Goal: Task Accomplishment & Management: Use online tool/utility

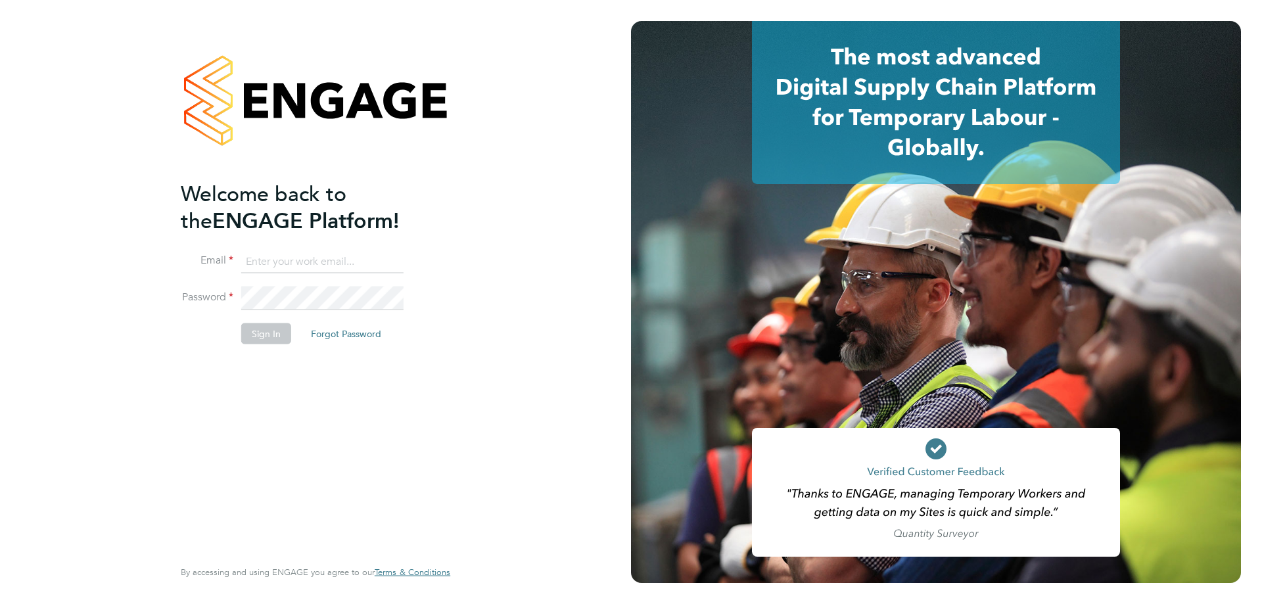
type input "[EMAIL_ADDRESS][DOMAIN_NAME]"
click at [252, 327] on button "Sign In" at bounding box center [266, 333] width 50 height 21
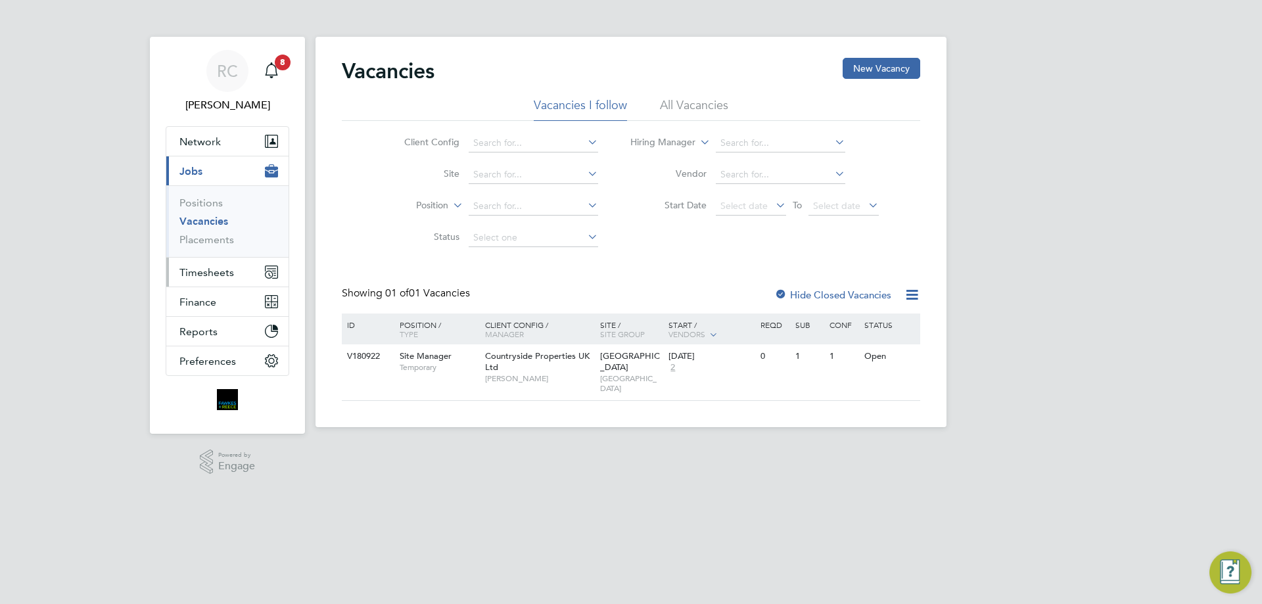
click at [227, 266] on span "Timesheets" at bounding box center [206, 272] width 55 height 12
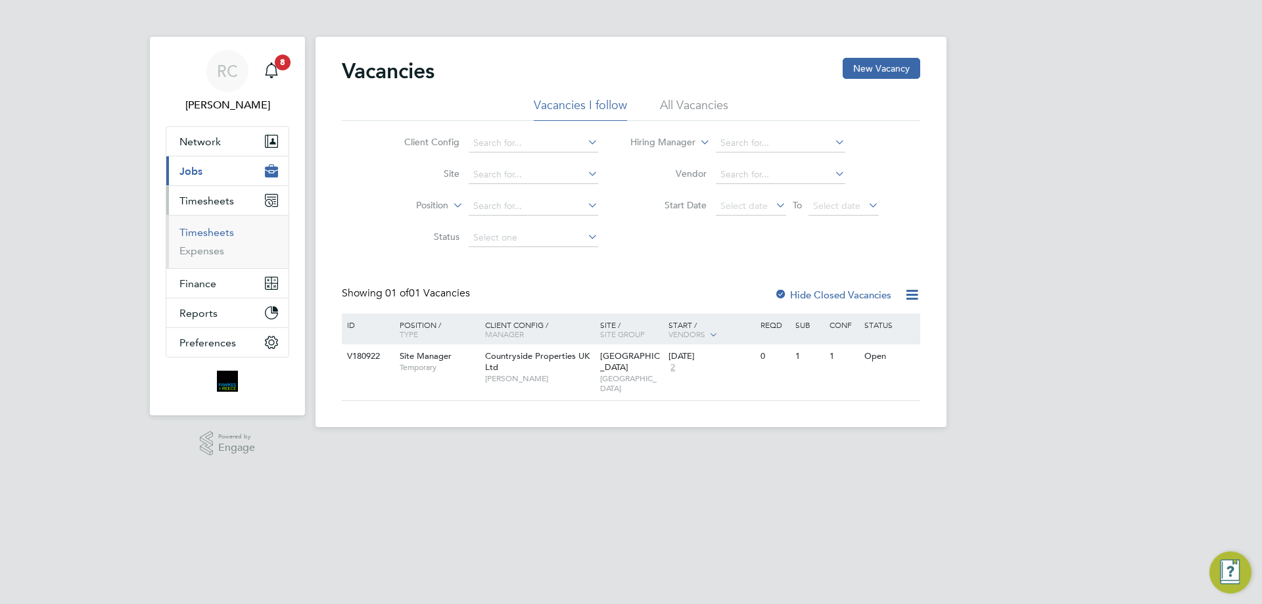
click at [220, 233] on link "Timesheets" at bounding box center [206, 232] width 55 height 12
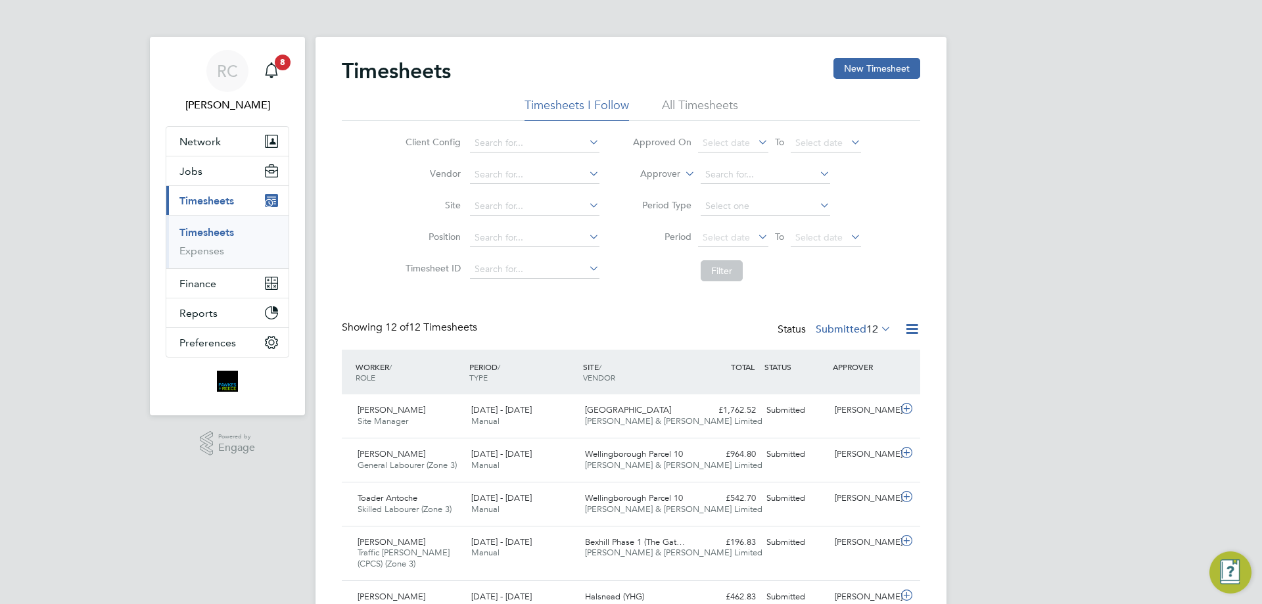
click at [695, 99] on li "All Timesheets" at bounding box center [700, 109] width 76 height 24
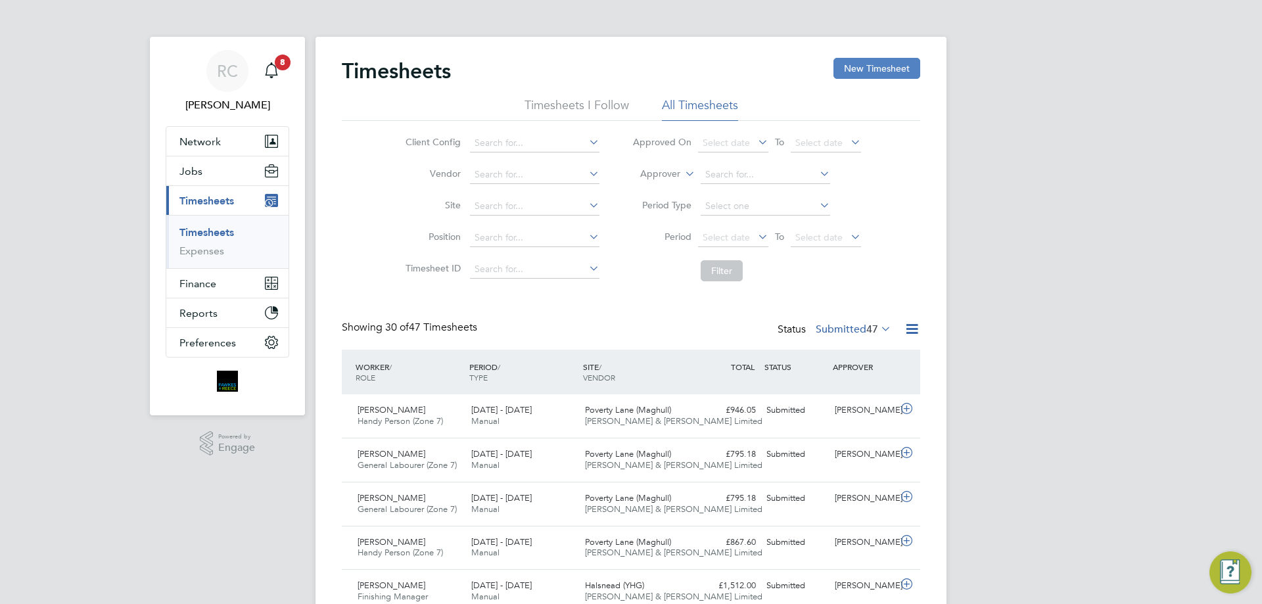
click at [853, 70] on button "New Timesheet" at bounding box center [877, 68] width 87 height 21
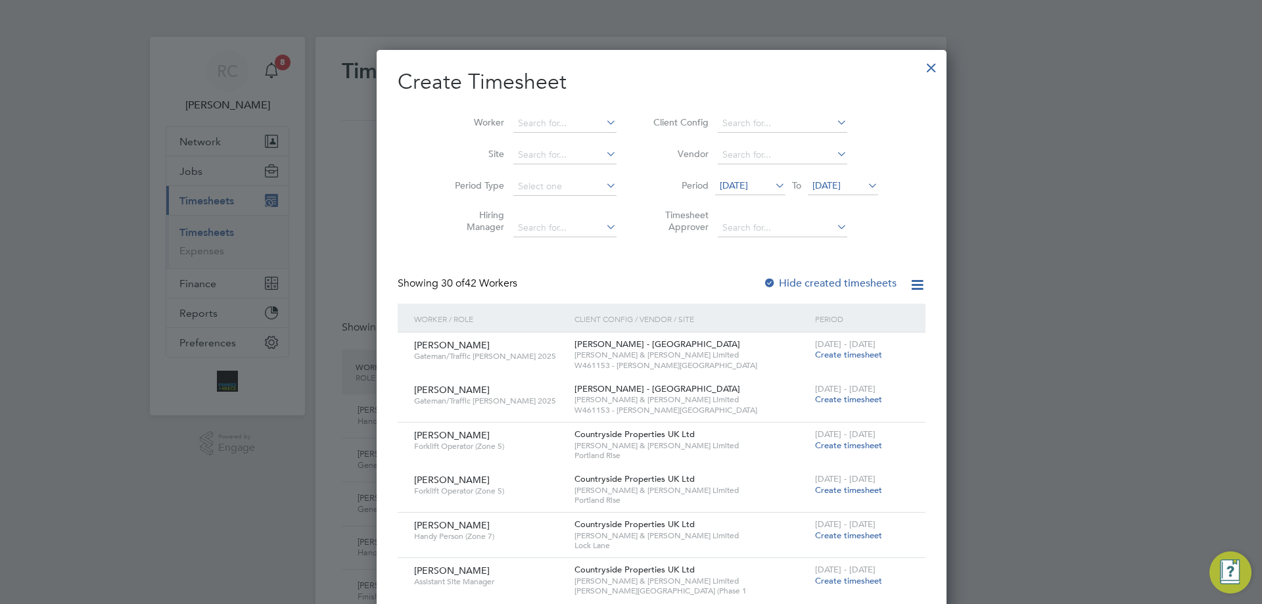
click at [814, 181] on span "16 Sep 2025" at bounding box center [826, 185] width 28 height 12
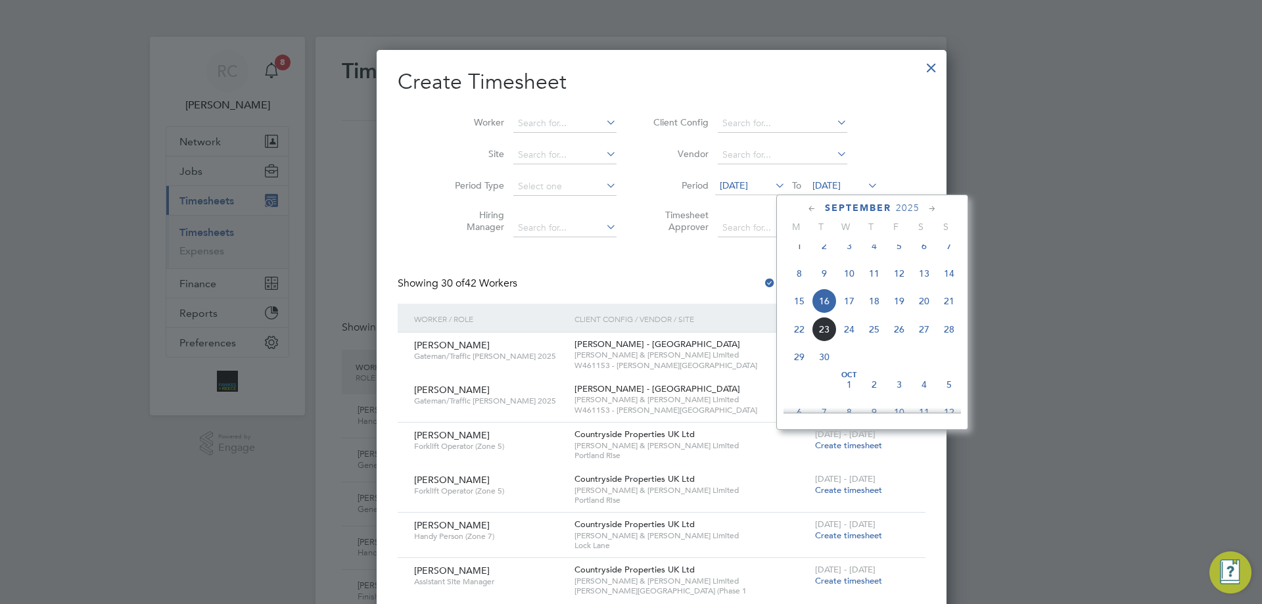
click at [954, 311] on span "21" at bounding box center [949, 301] width 25 height 25
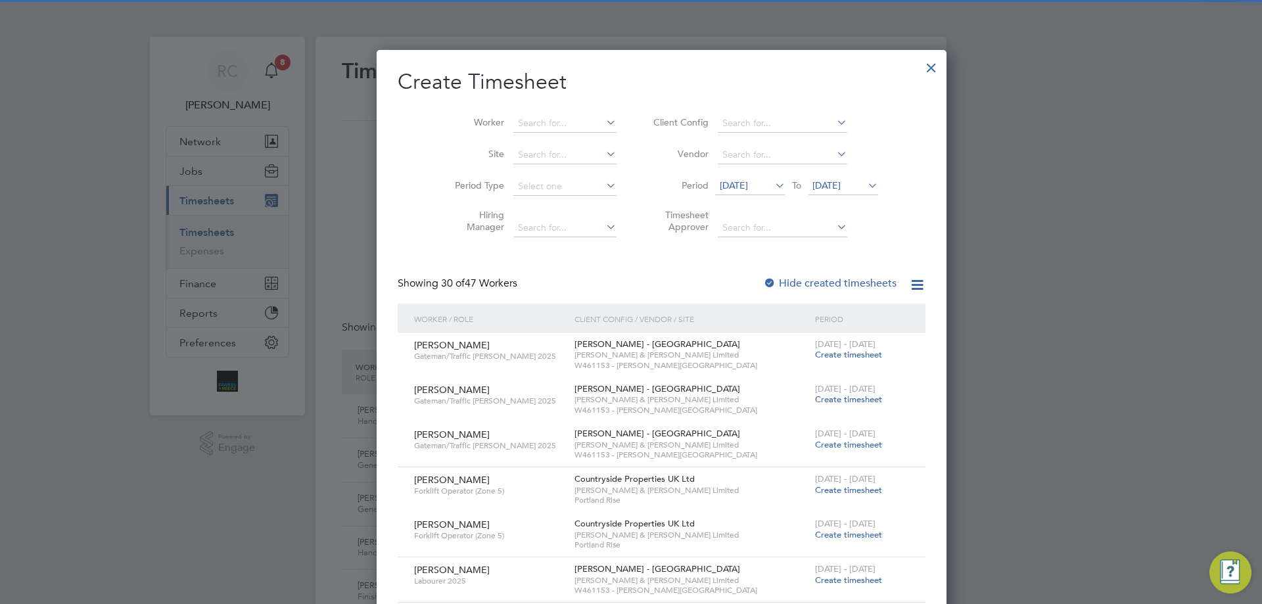
click at [763, 280] on div at bounding box center [769, 283] width 13 height 13
click at [513, 118] on input at bounding box center [564, 123] width 103 height 18
click at [523, 141] on li "Chaez Hollow" at bounding box center [534, 141] width 105 height 18
type input "Chaez Hollow"
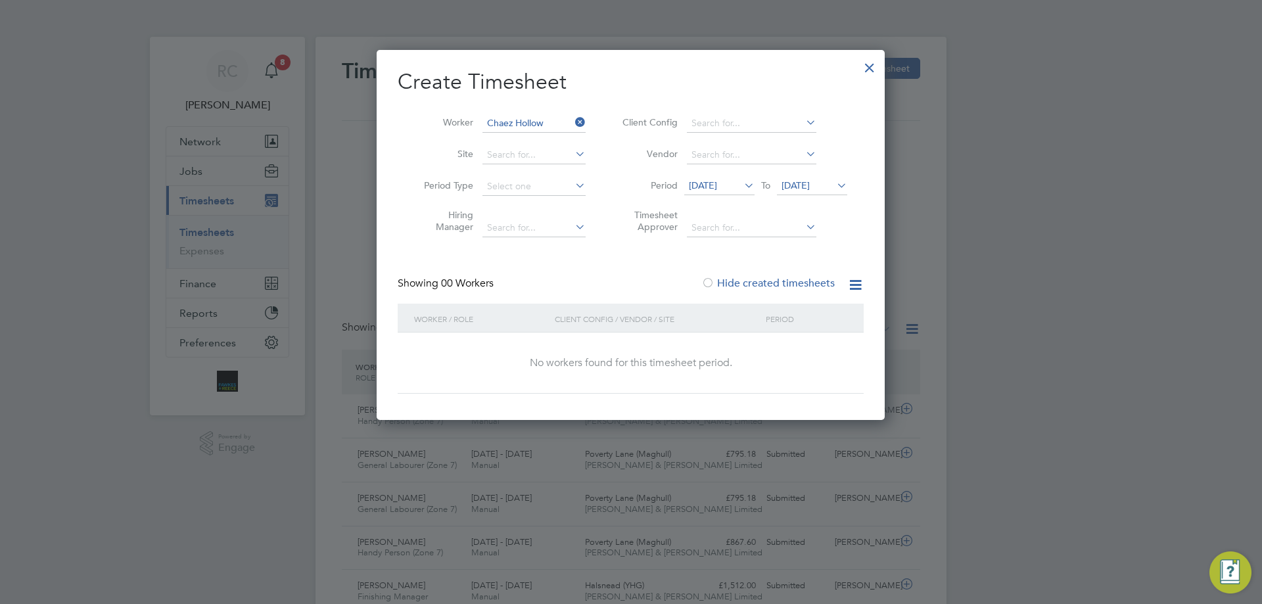
click at [810, 187] on span "21 Sep 2025" at bounding box center [796, 185] width 28 height 12
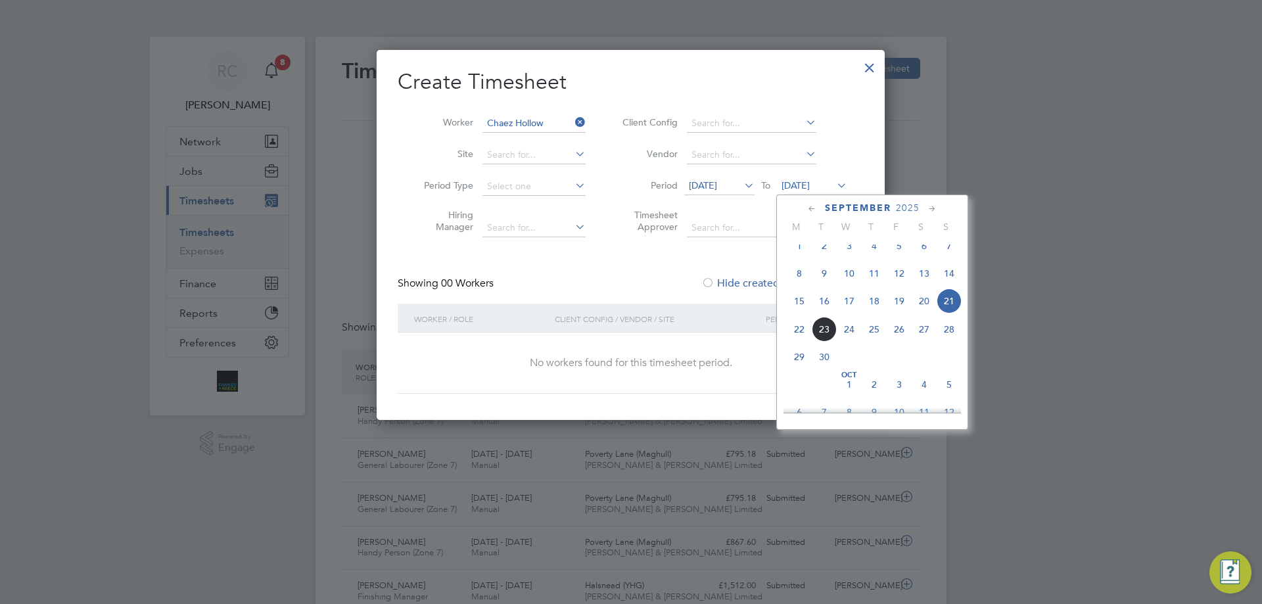
click at [717, 180] on span "09 Sep 2025" at bounding box center [703, 185] width 28 height 12
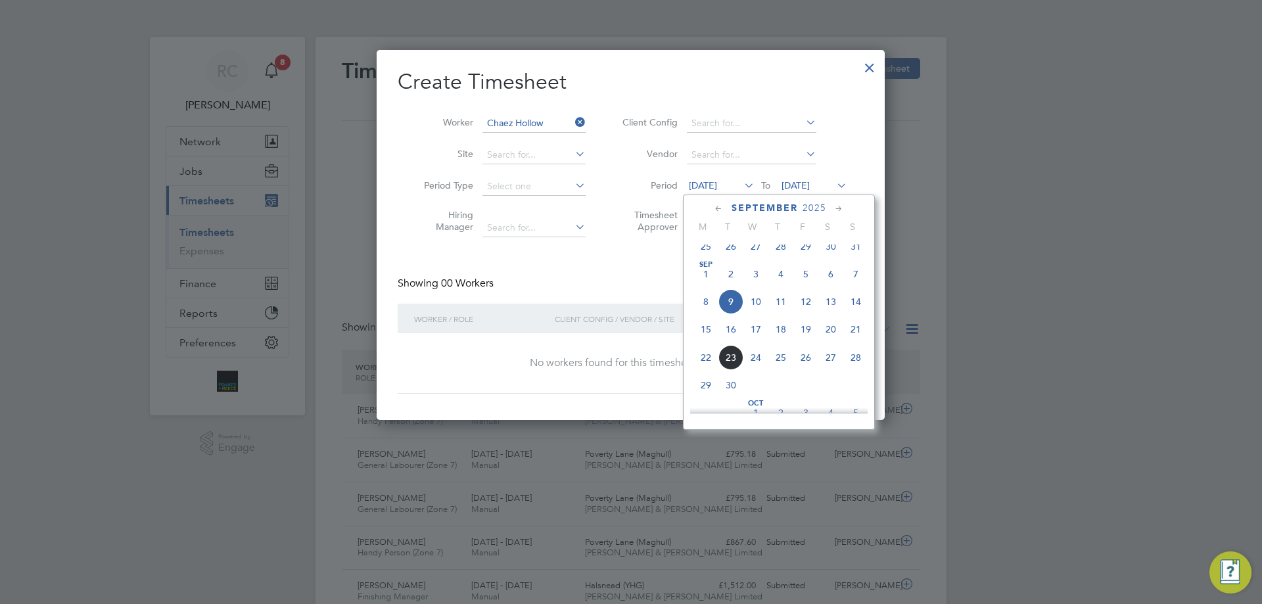
click at [707, 284] on span "Sep 1" at bounding box center [706, 274] width 25 height 25
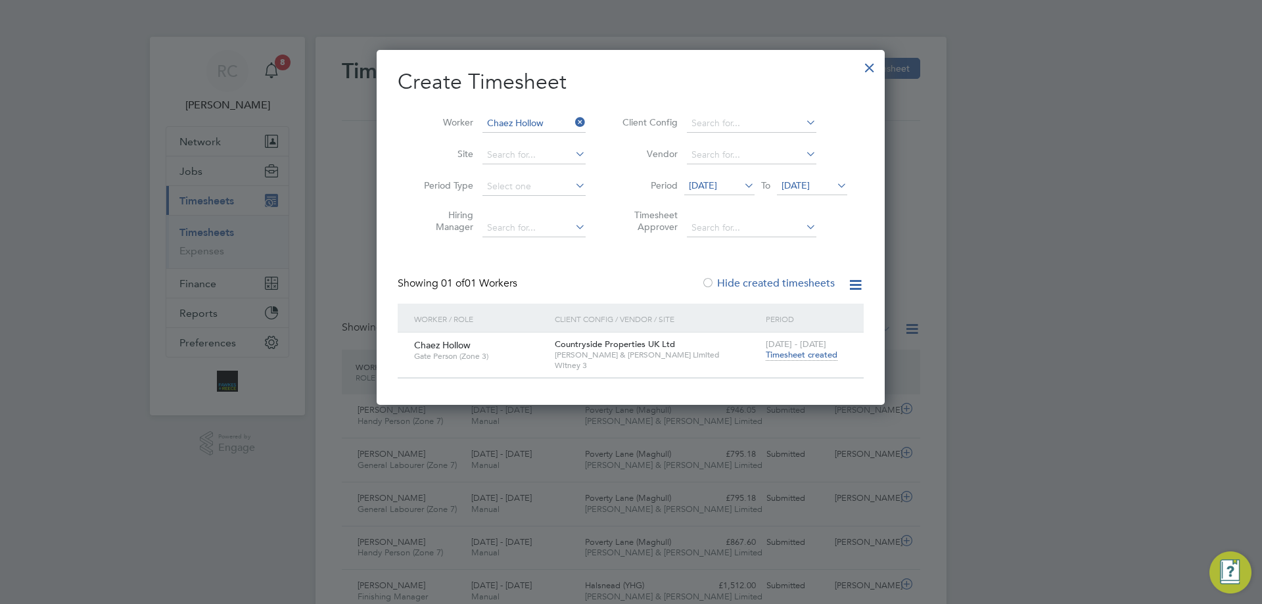
click at [803, 356] on span "Timesheet created" at bounding box center [802, 355] width 72 height 12
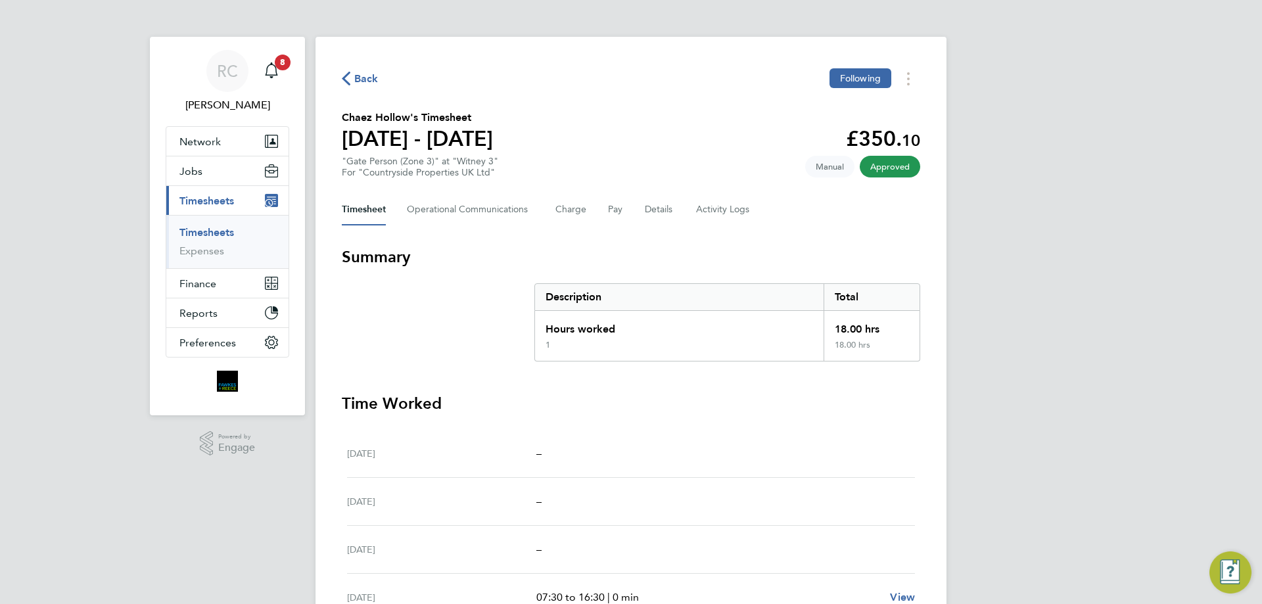
click at [227, 235] on link "Timesheets" at bounding box center [206, 232] width 55 height 12
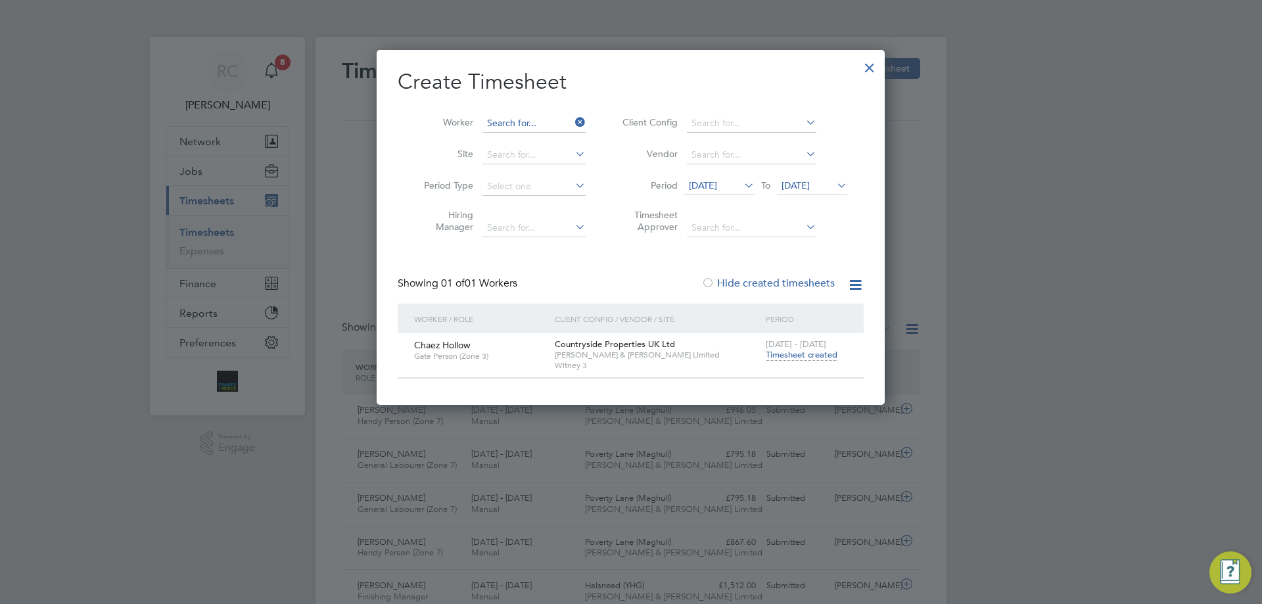
click at [539, 126] on input at bounding box center [533, 123] width 103 height 18
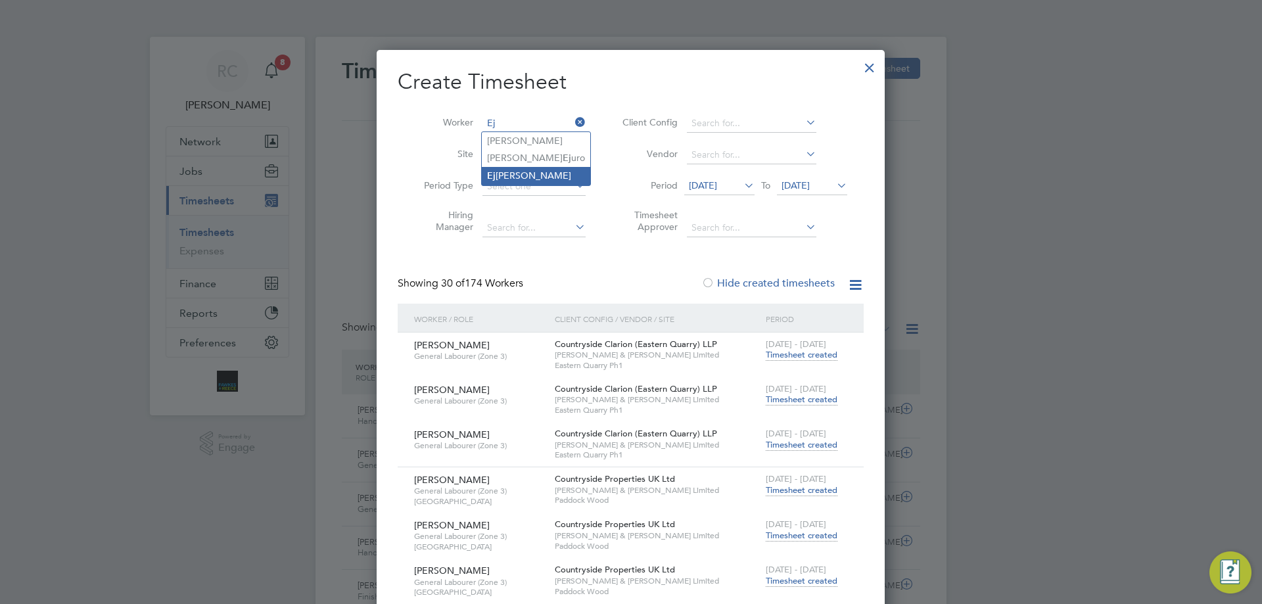
click at [513, 170] on li "Ej iro Erhurhu" at bounding box center [536, 176] width 108 height 18
type input "Ejiro Erhurhu"
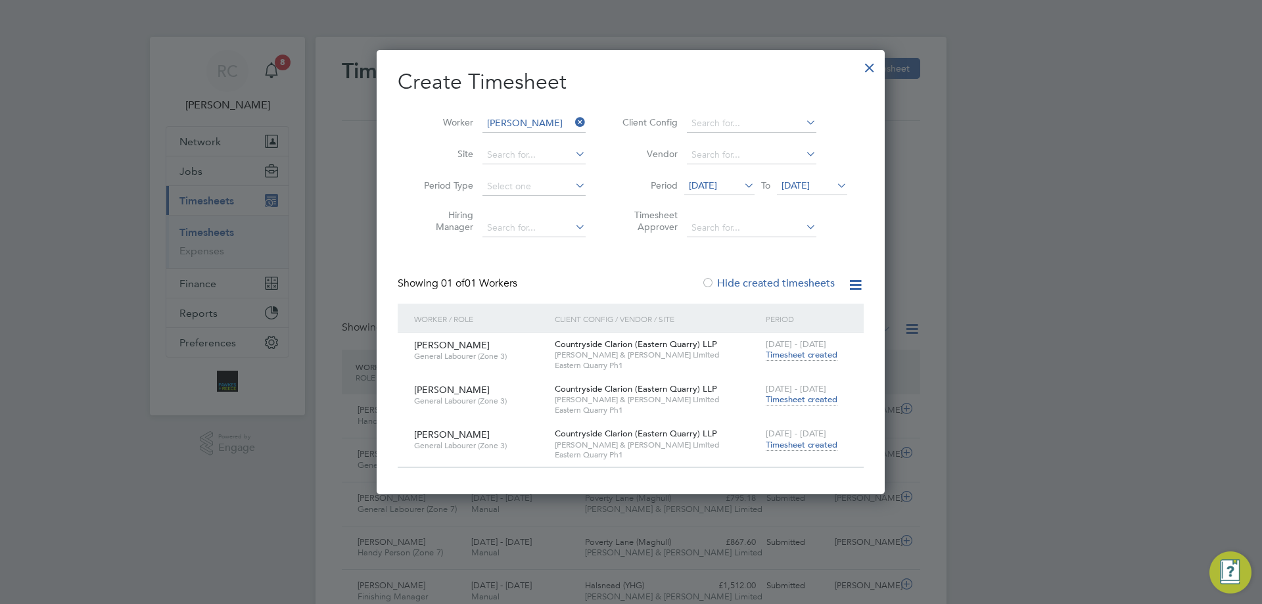
click at [812, 440] on span "Timesheet created" at bounding box center [802, 445] width 72 height 12
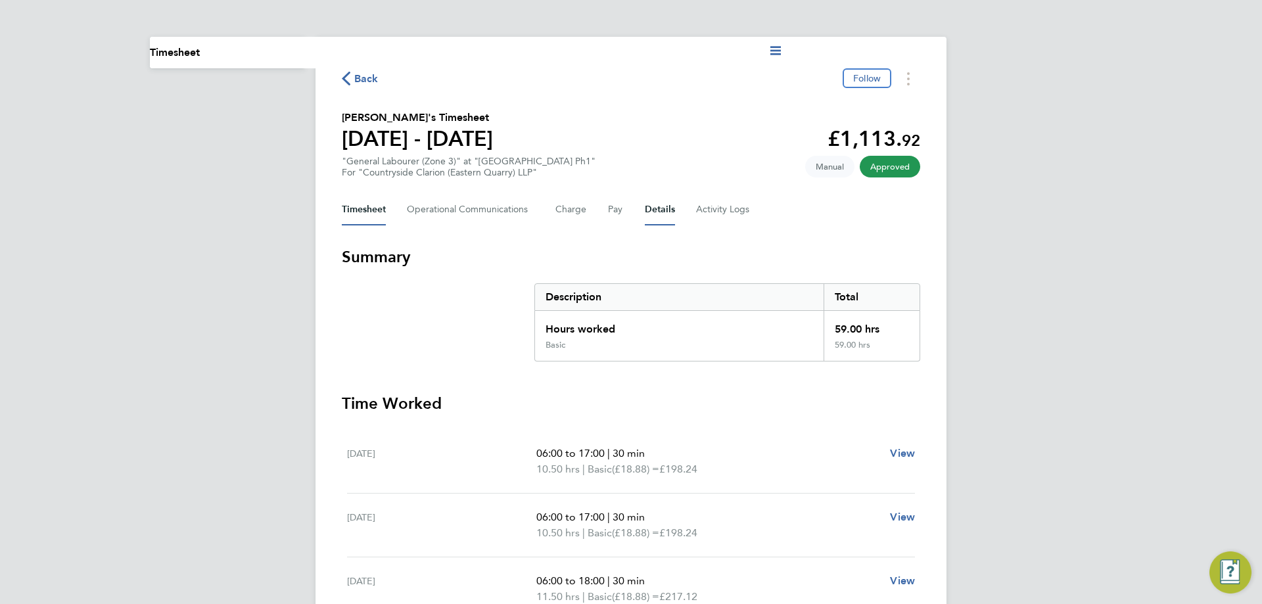
click at [647, 216] on button "Details" at bounding box center [660, 210] width 30 height 32
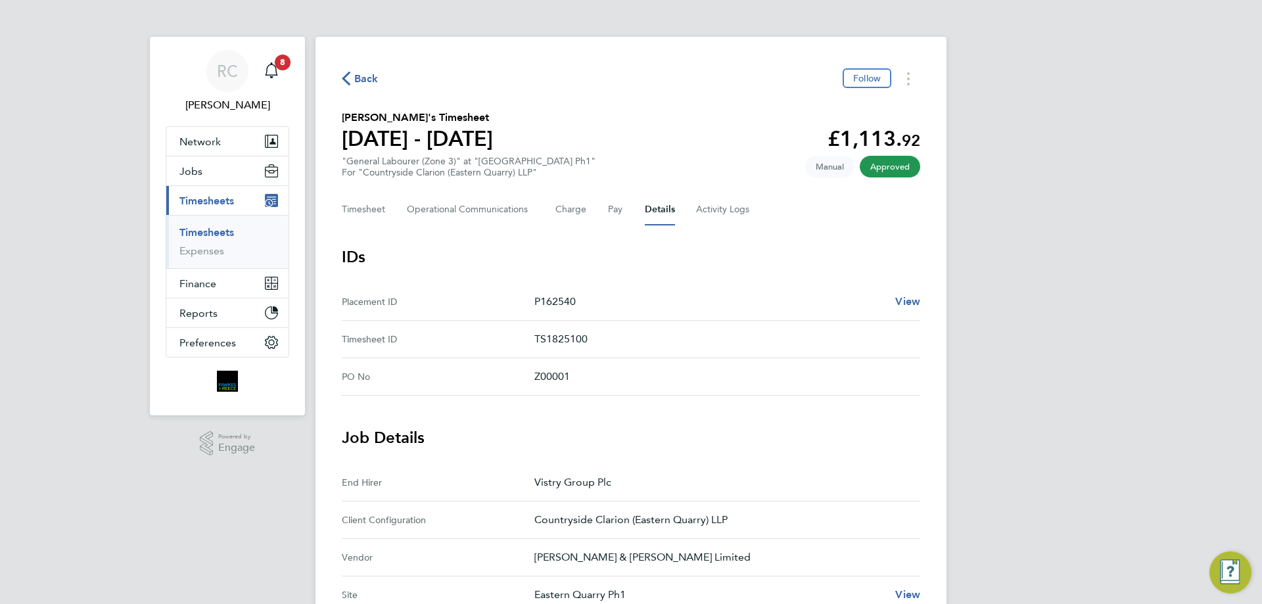
click at [234, 228] on link "Timesheets" at bounding box center [206, 232] width 55 height 12
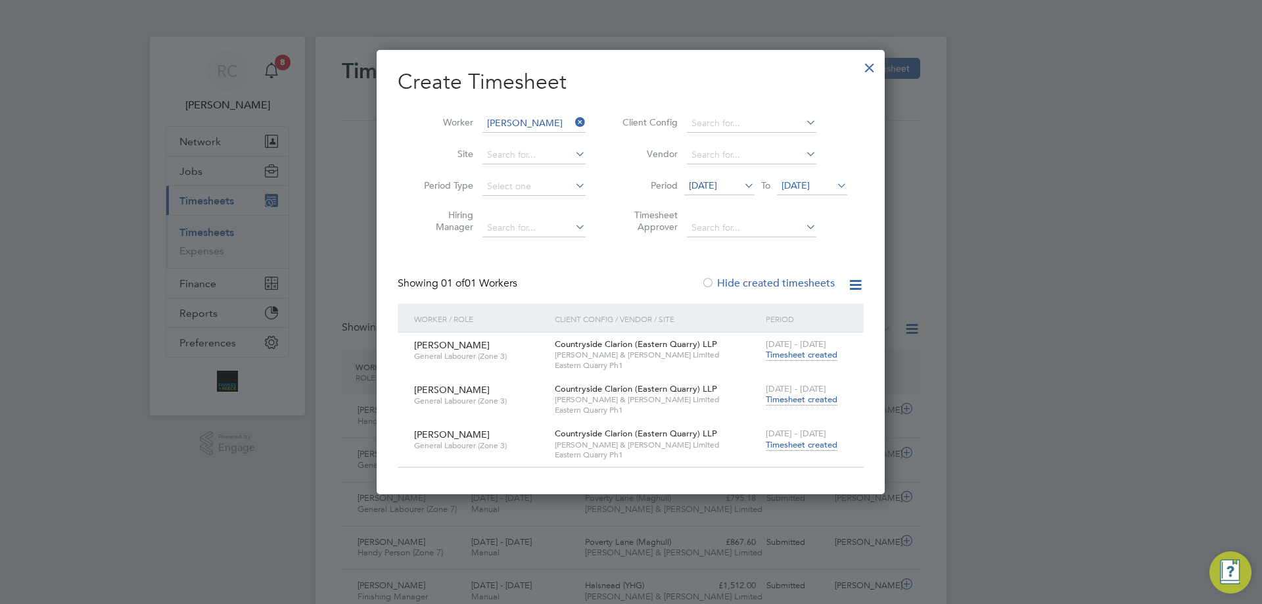
click at [529, 106] on div "Worker Ejiro Erhurhu Site Period Type Hiring Manager Client Config Vendor Perio…" at bounding box center [631, 172] width 466 height 143
click at [527, 113] on li "Worker Ejiro Erhurhu" at bounding box center [500, 124] width 204 height 32
click at [529, 122] on input at bounding box center [533, 123] width 103 height 18
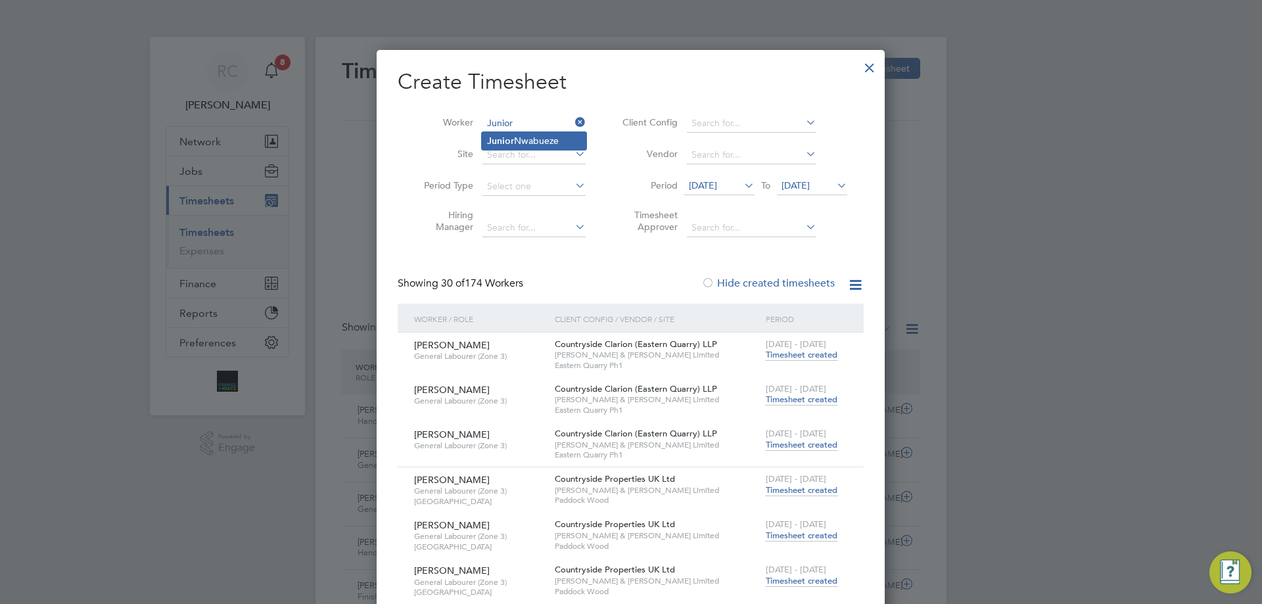
click at [529, 137] on li "Junior Nwabueze" at bounding box center [534, 141] width 105 height 18
type input "Junior Nwabueze"
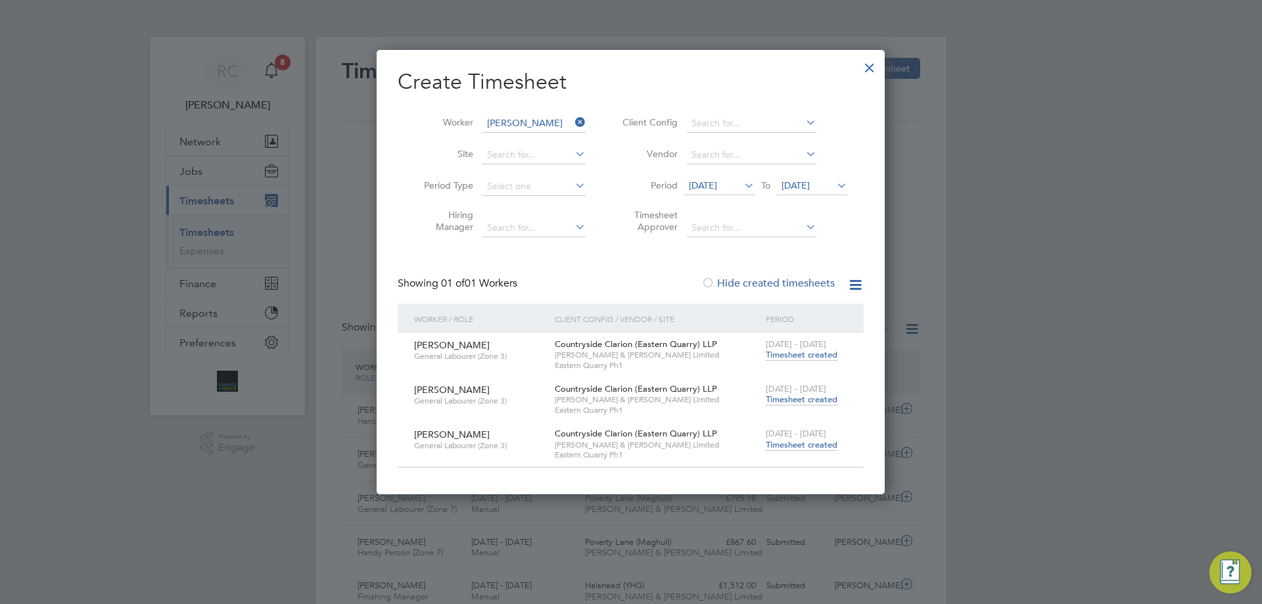
click at [802, 447] on span "Timesheet created" at bounding box center [802, 445] width 72 height 12
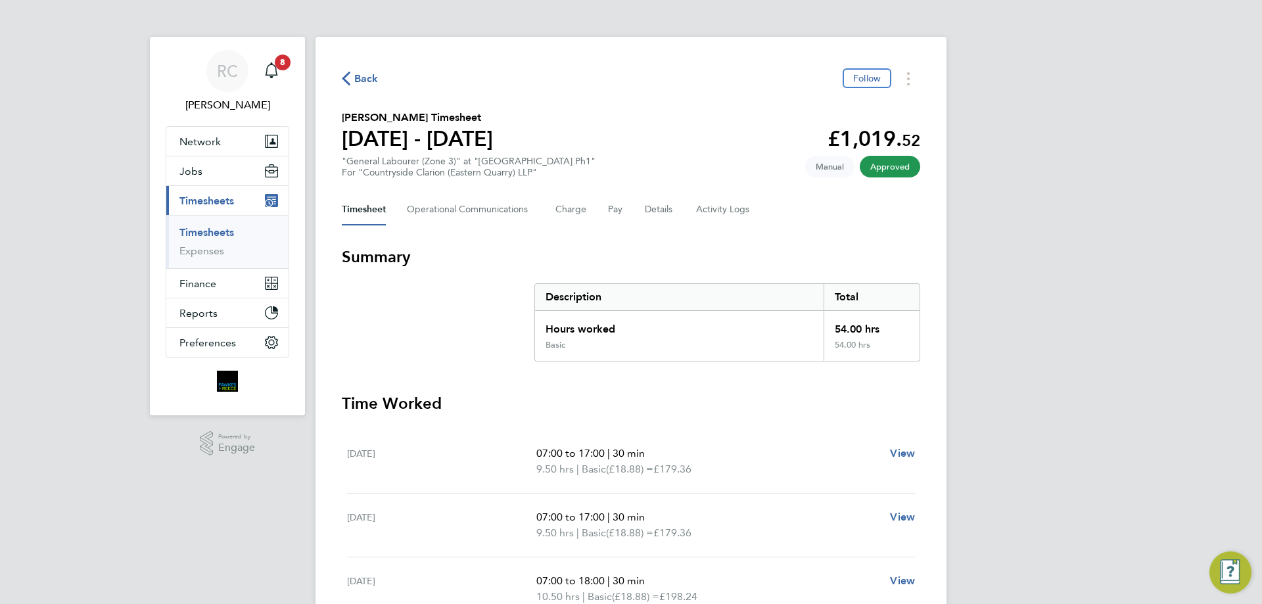
click at [210, 236] on link "Timesheets" at bounding box center [206, 232] width 55 height 12
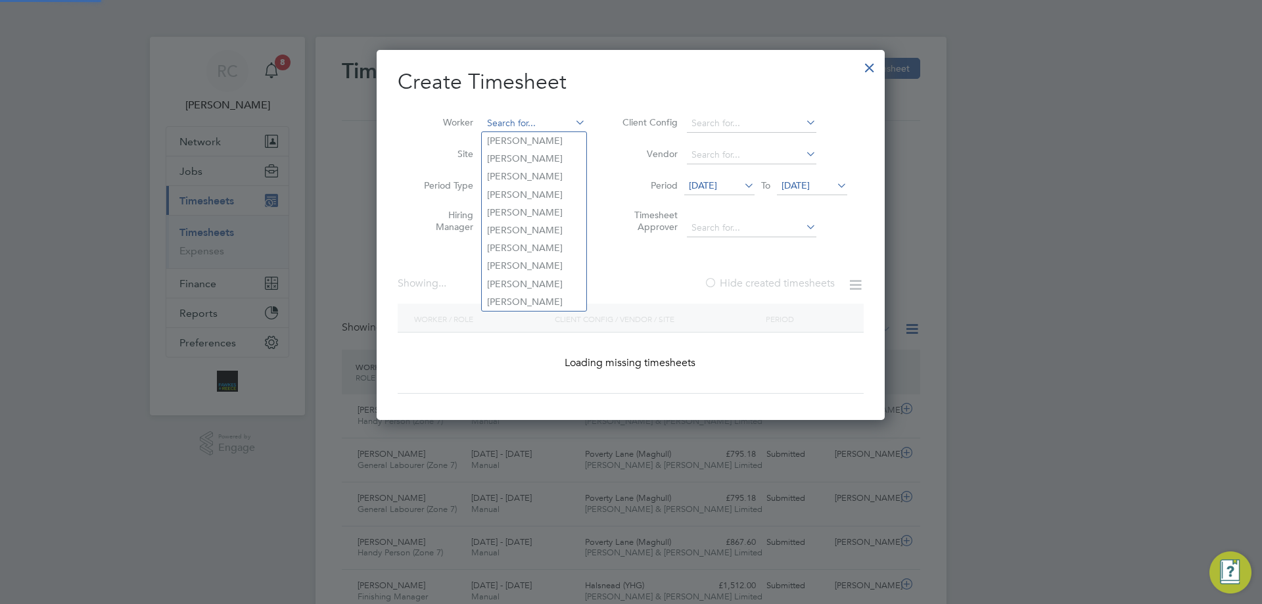
click at [532, 117] on input at bounding box center [533, 123] width 103 height 18
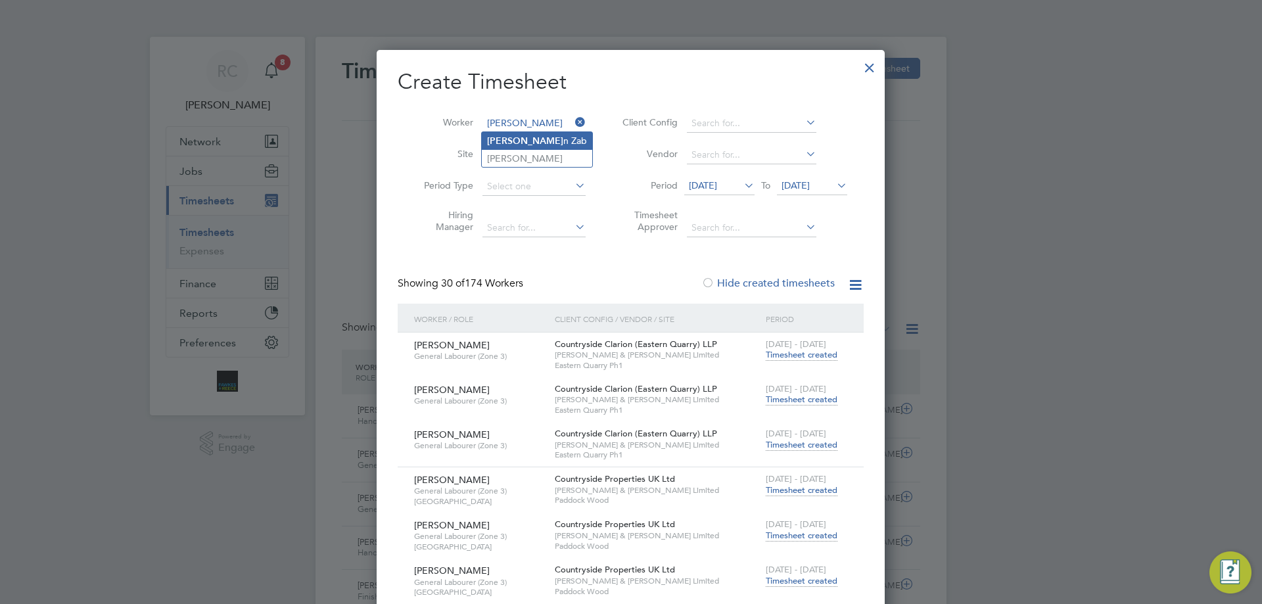
click at [525, 139] on li "Jha n Zab" at bounding box center [537, 141] width 110 height 18
type input "Jhan Zab"
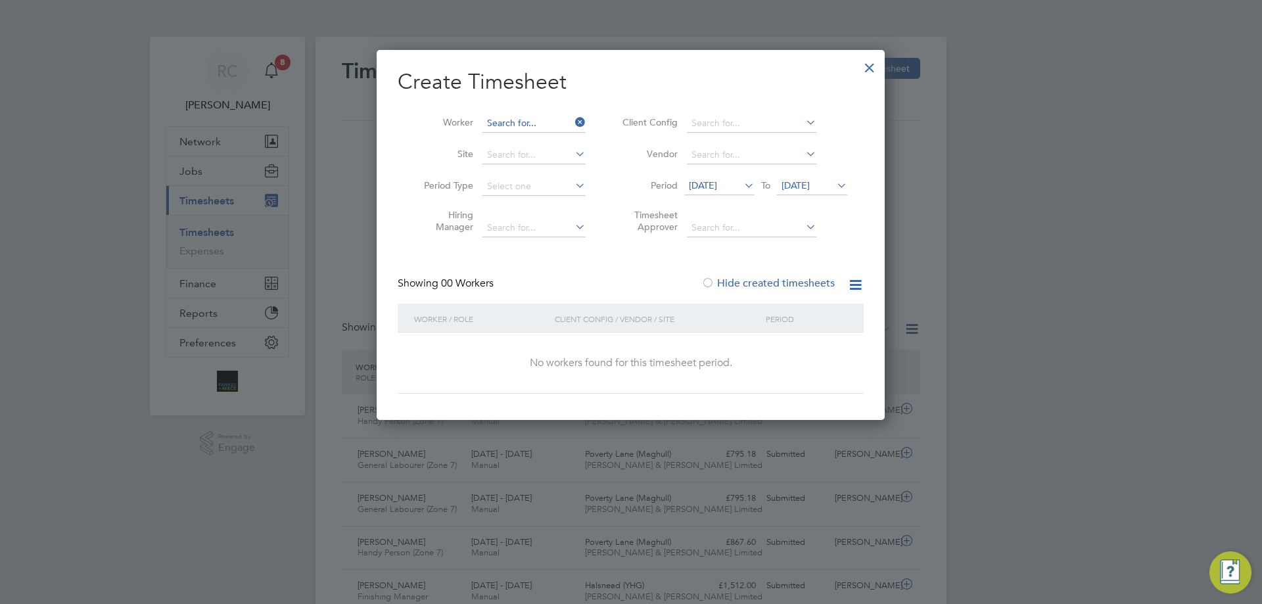
click at [521, 119] on input at bounding box center [533, 123] width 103 height 18
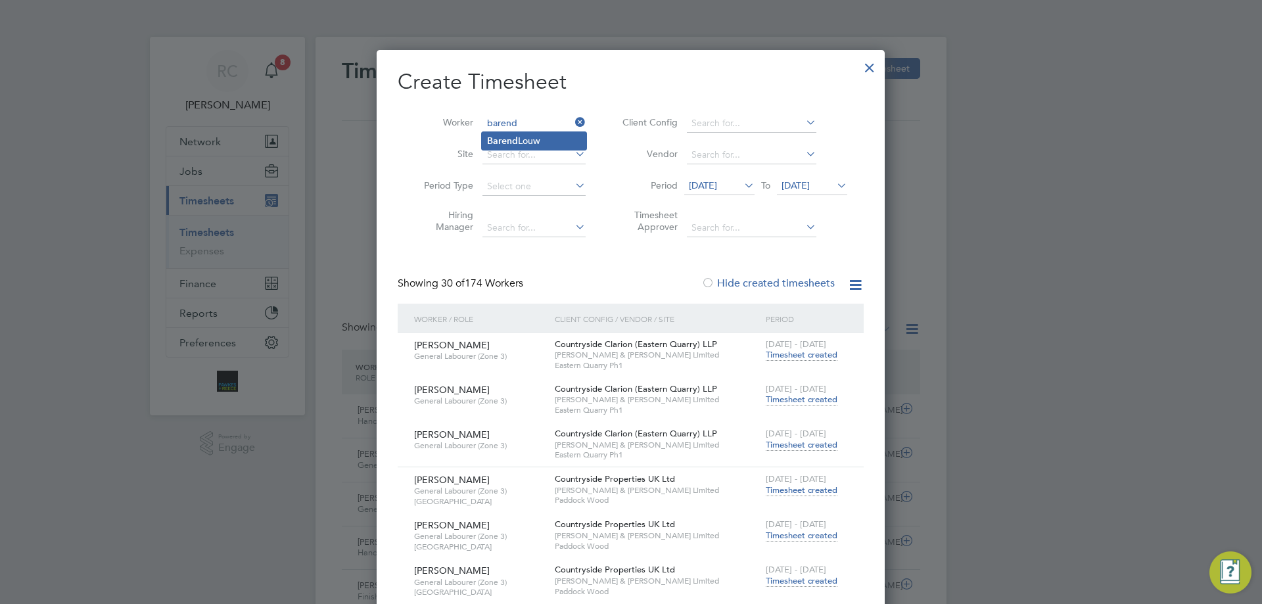
click at [522, 138] on li "Barend Louw" at bounding box center [534, 141] width 105 height 18
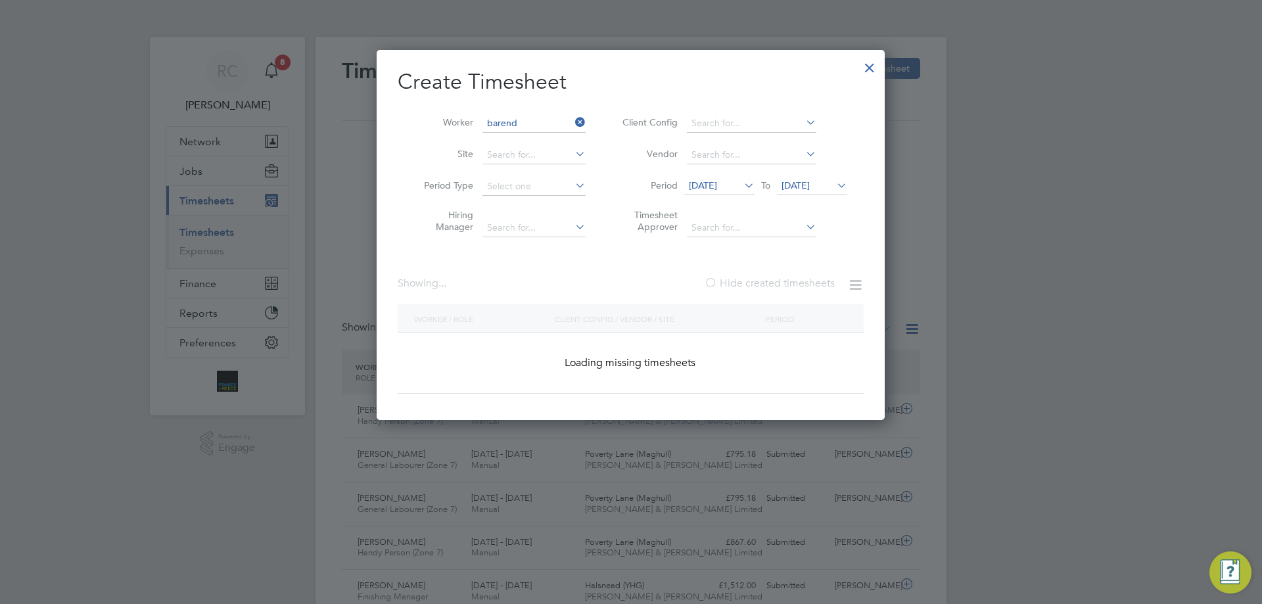
type input "Barend Louw"
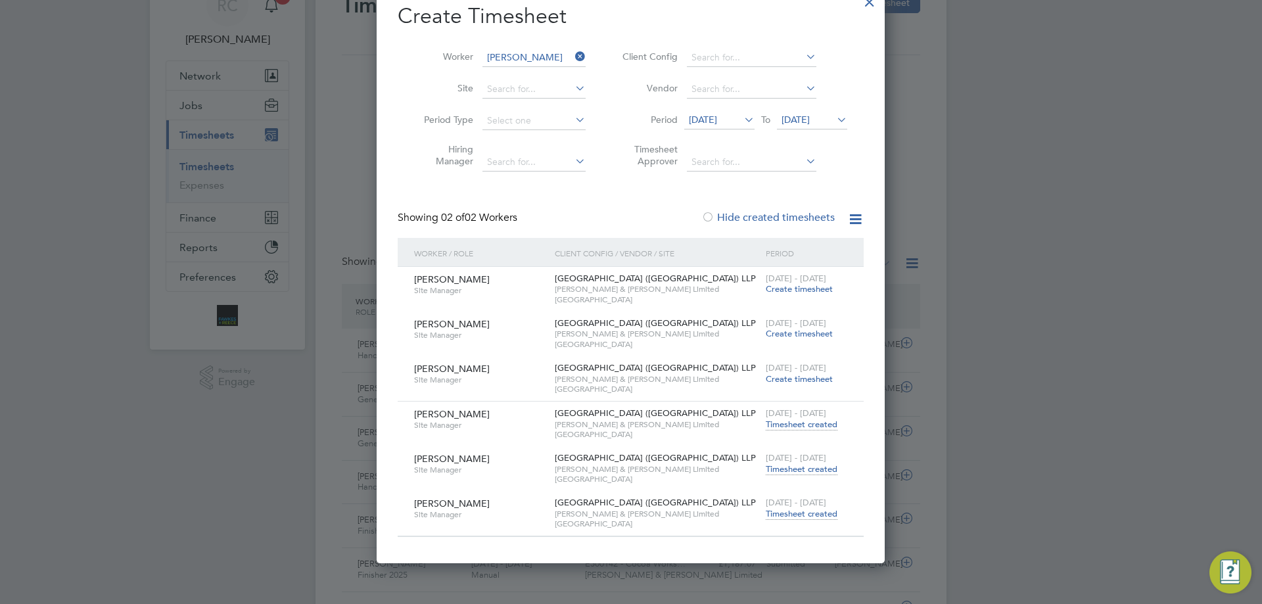
click at [806, 516] on span "Timesheet created" at bounding box center [802, 514] width 72 height 12
